Goal: Task Accomplishment & Management: Use online tool/utility

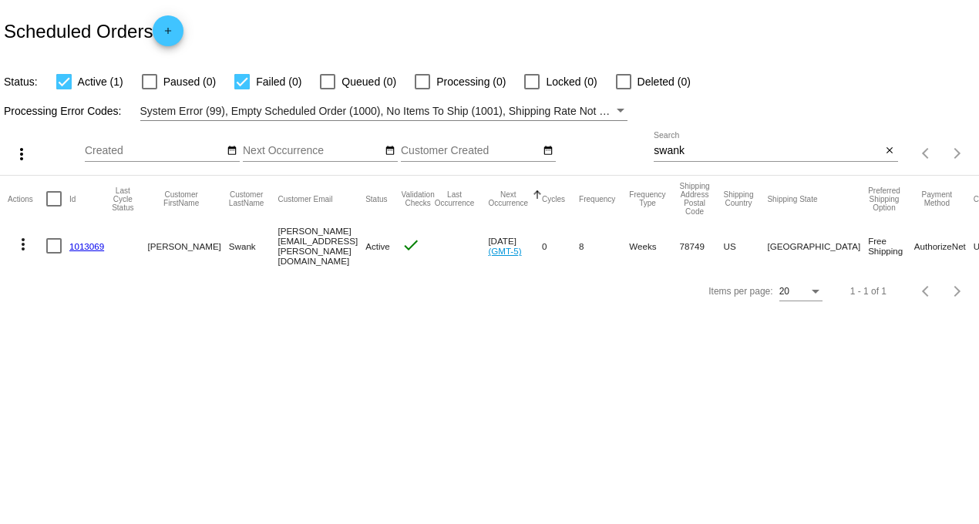
click at [242, 82] on div at bounding box center [241, 81] width 15 height 15
click at [242, 89] on input "Failed (0)" at bounding box center [241, 89] width 1 height 1
checkbox input "false"
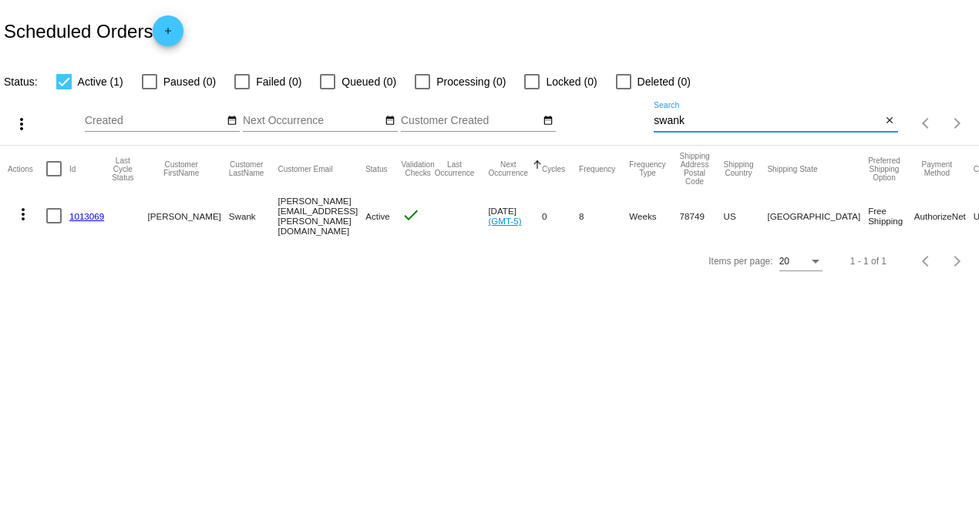
drag, startPoint x: 691, startPoint y: 123, endPoint x: 609, endPoint y: 123, distance: 81.7
click at [610, 123] on div "more_vert Aug Jan Feb Mar [DATE]" at bounding box center [489, 118] width 979 height 55
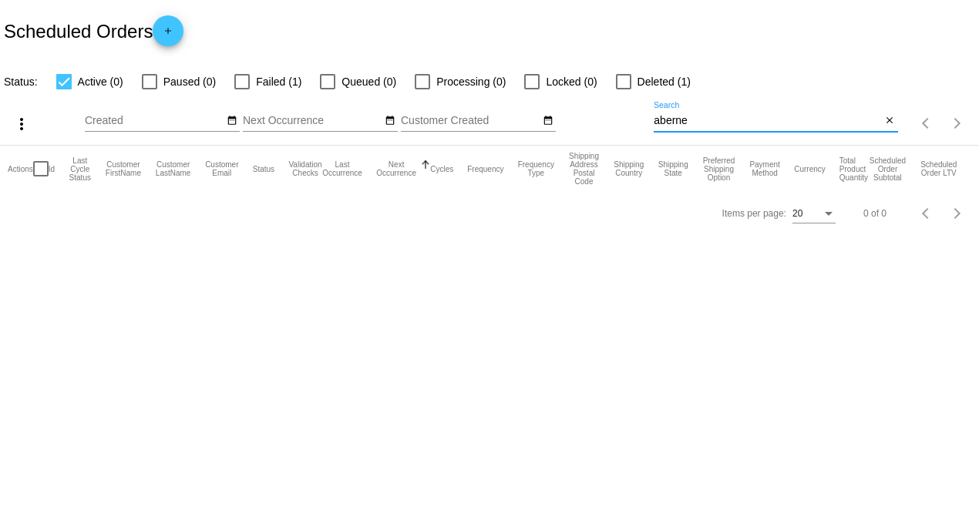
type input "aberne"
click at [243, 81] on div at bounding box center [241, 81] width 15 height 15
click at [242, 89] on input "Failed (1)" at bounding box center [241, 89] width 1 height 1
checkbox input "true"
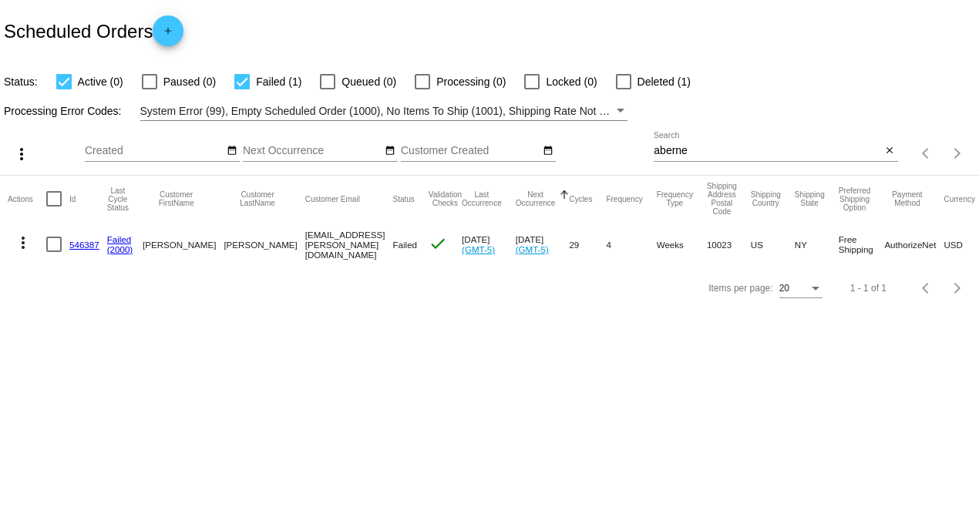
click at [75, 247] on link "546387" at bounding box center [84, 245] width 30 height 10
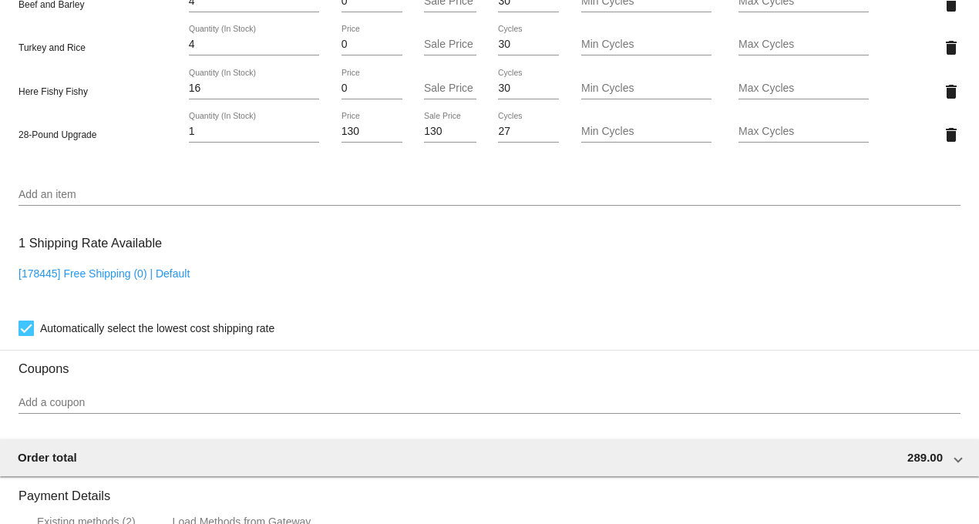
scroll to position [1436, 0]
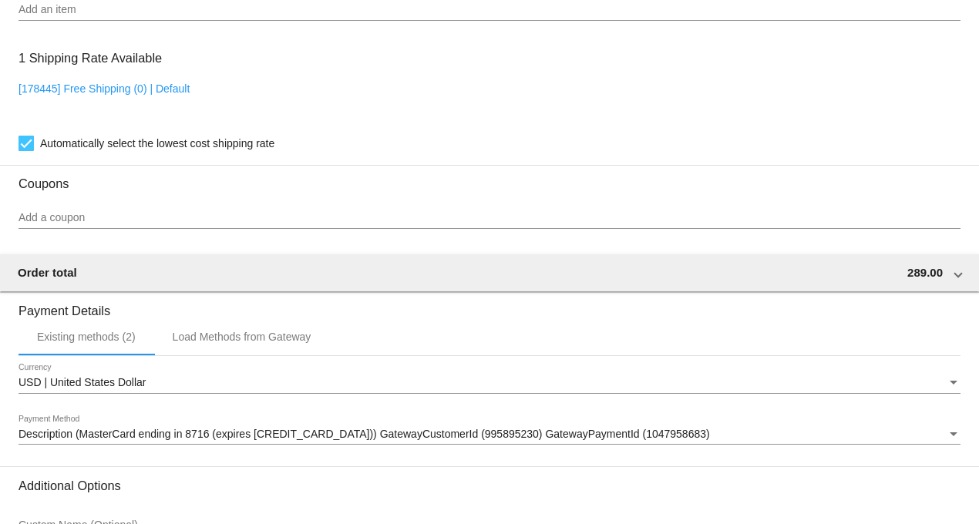
click at [187, 440] on span "Description (MasterCard ending in 8716 (expires [CREDIT_CARD_DATA])) GatewayCus…" at bounding box center [365, 434] width 692 height 12
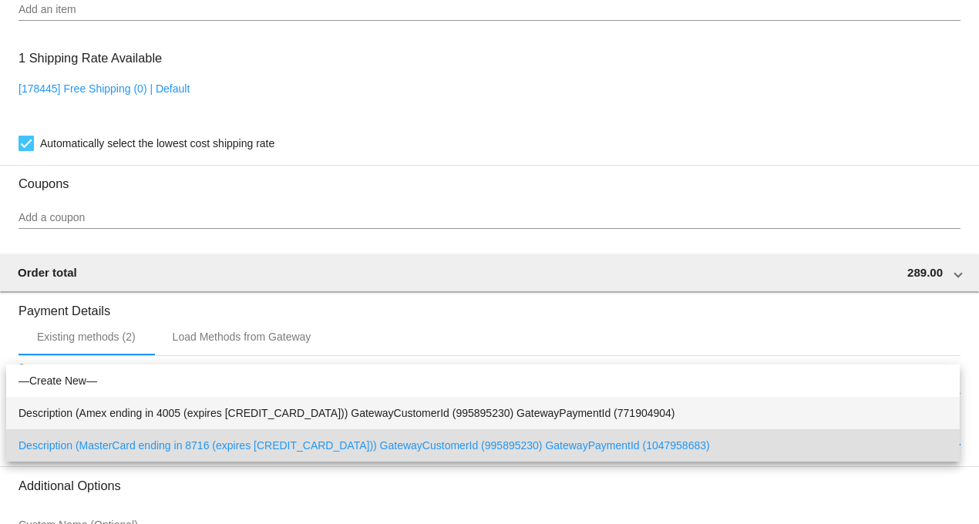
click at [175, 418] on span "Description (Amex ending in 4005 (expires [CREDIT_CARD_DATA])) GatewayCustomerI…" at bounding box center [483, 413] width 929 height 32
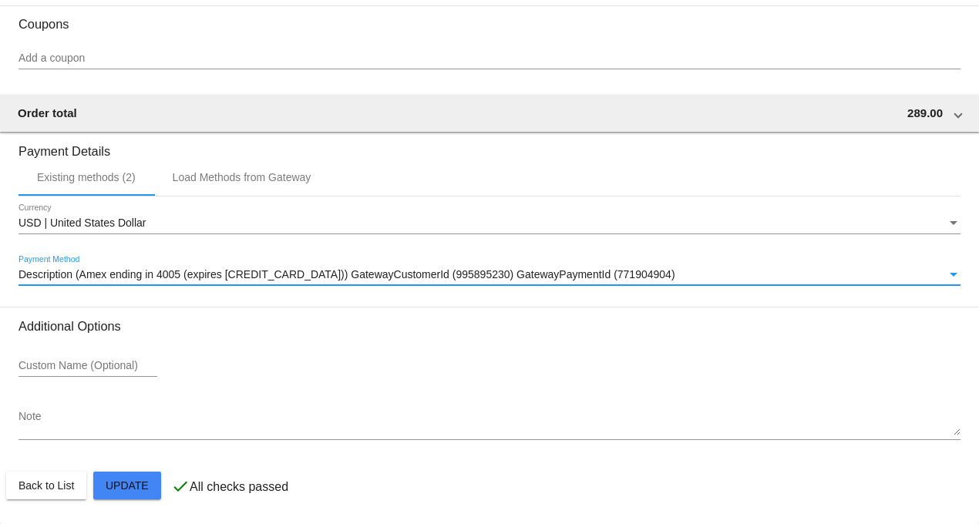
scroll to position [1607, 0]
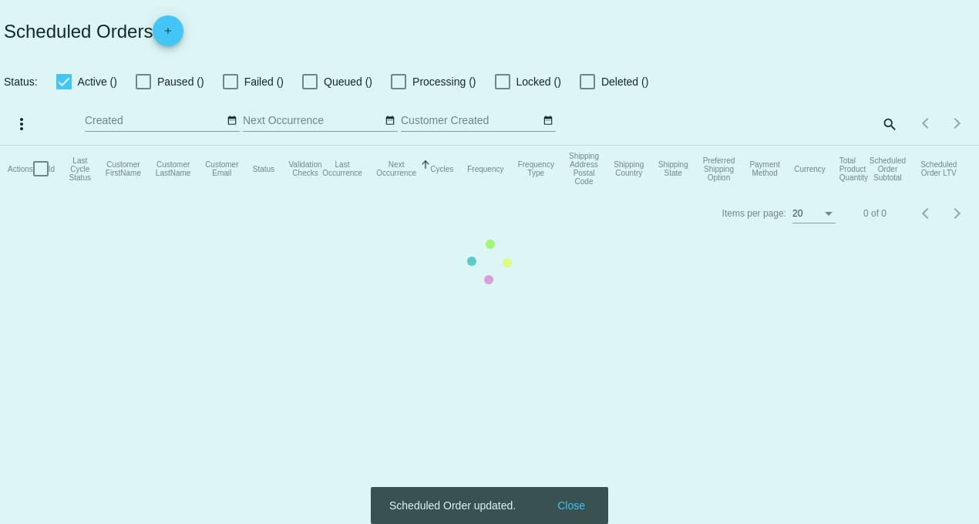
checkbox input "true"
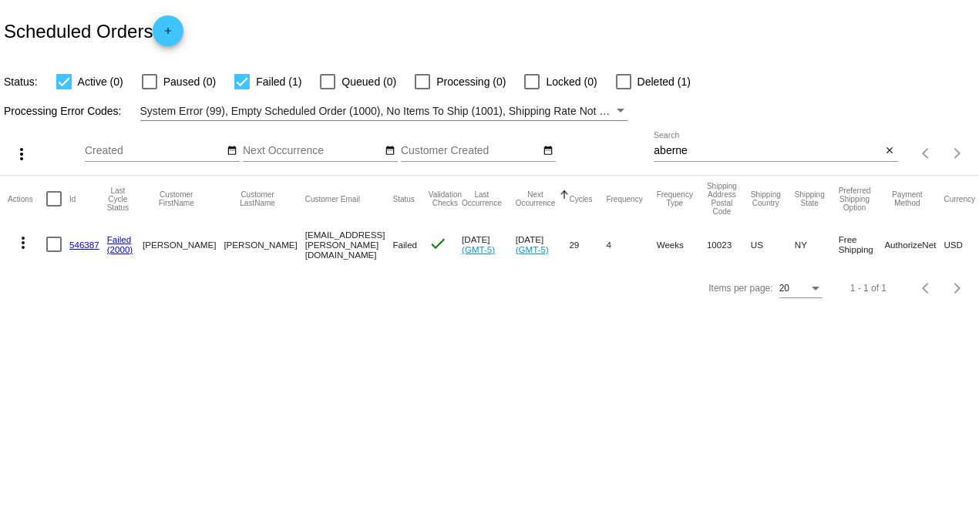
click at [87, 245] on link "546387" at bounding box center [84, 245] width 30 height 10
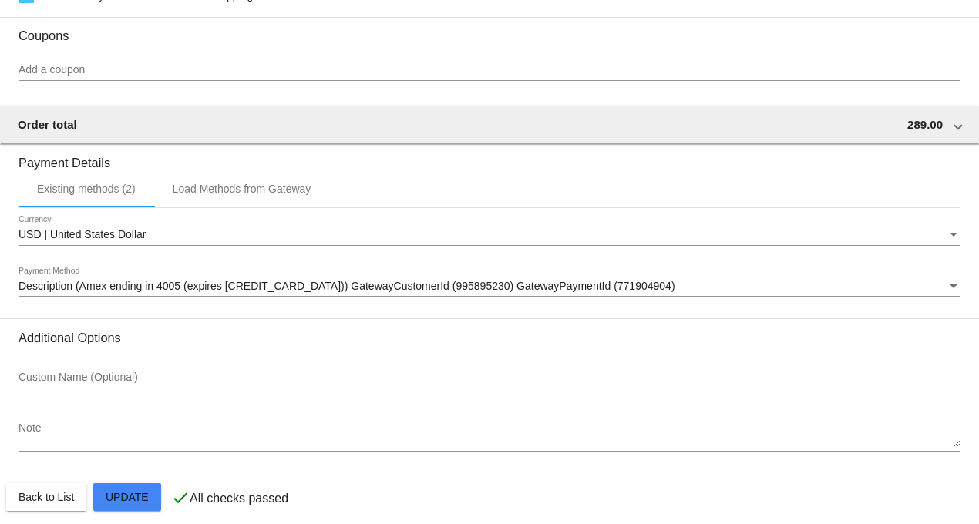
scroll to position [1607, 0]
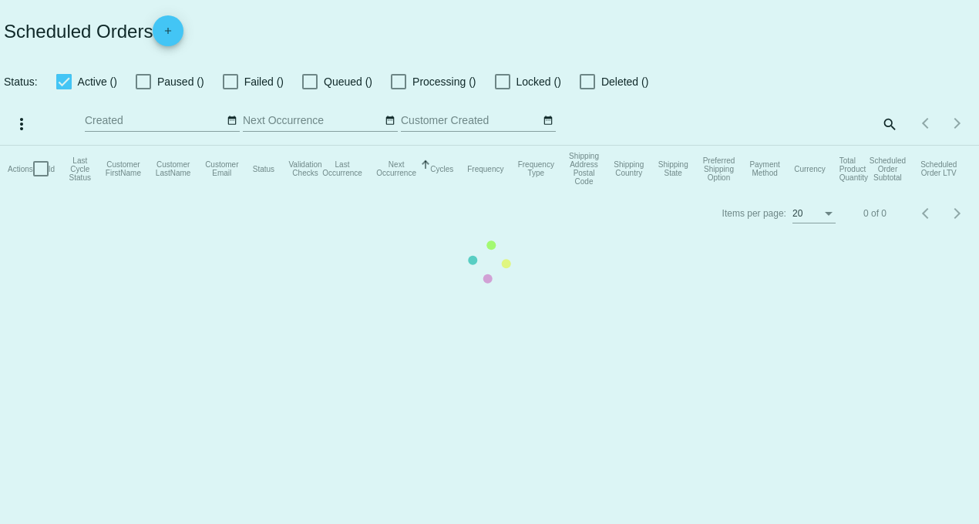
checkbox input "true"
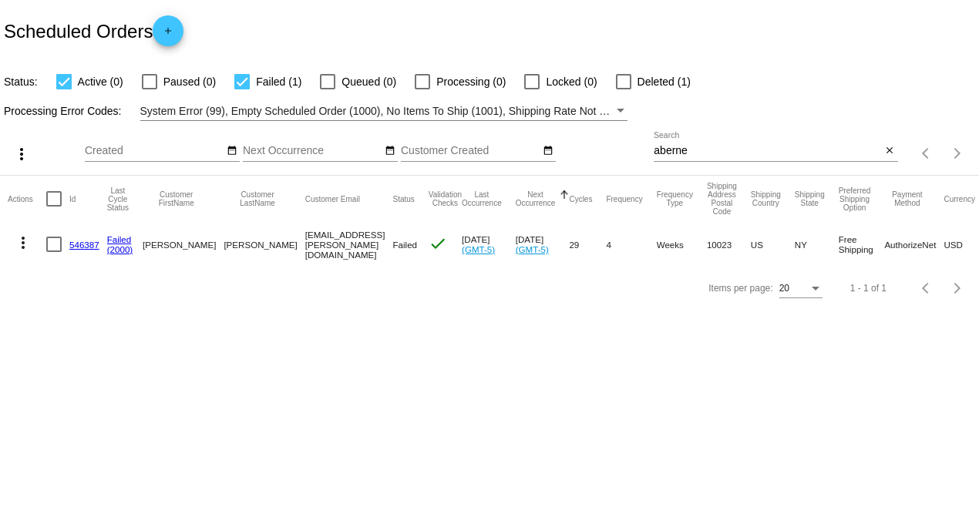
click at [23, 243] on mat-icon "more_vert" at bounding box center [23, 243] width 19 height 19
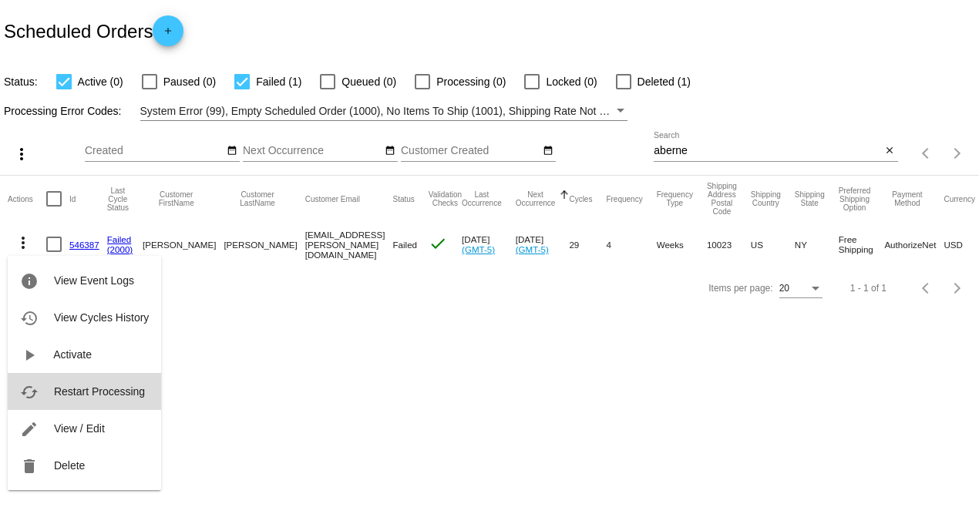
click at [109, 394] on span "Restart Processing" at bounding box center [99, 391] width 91 height 12
